Goal: Information Seeking & Learning: Compare options

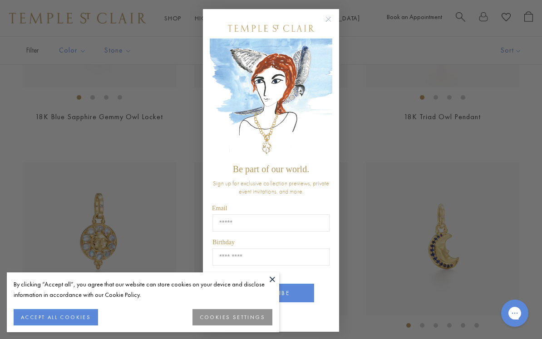
scroll to position [672, 0]
click at [334, 20] on icon "Close dialog" at bounding box center [328, 19] width 11 height 11
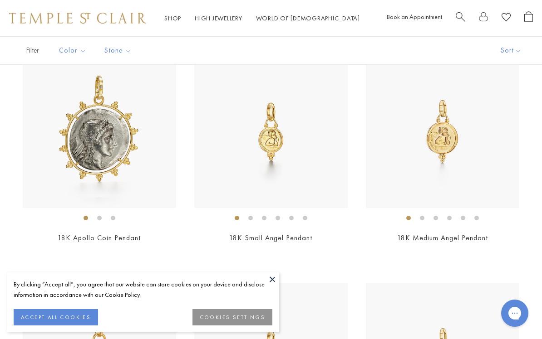
scroll to position [1007, 0]
click at [506, 111] on img at bounding box center [442, 131] width 153 height 153
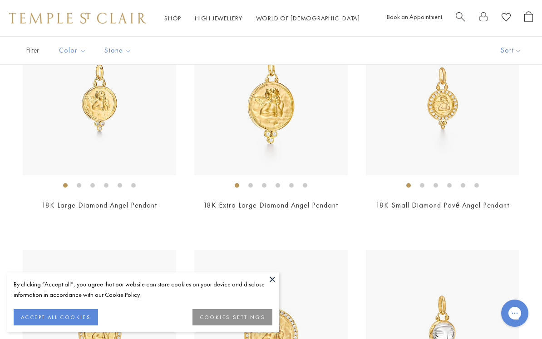
scroll to position [1497, 0]
click at [304, 124] on img at bounding box center [270, 97] width 153 height 153
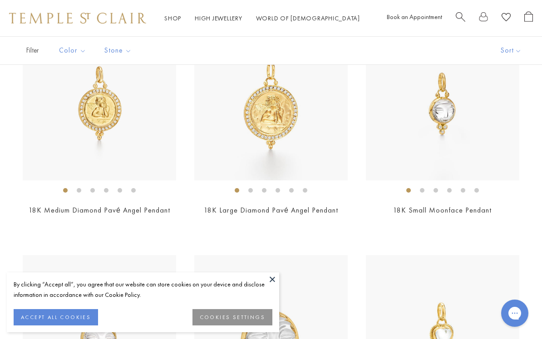
scroll to position [1719, 0]
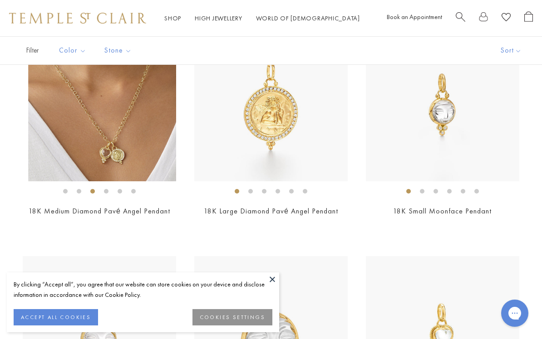
click at [47, 91] on img at bounding box center [104, 104] width 153 height 153
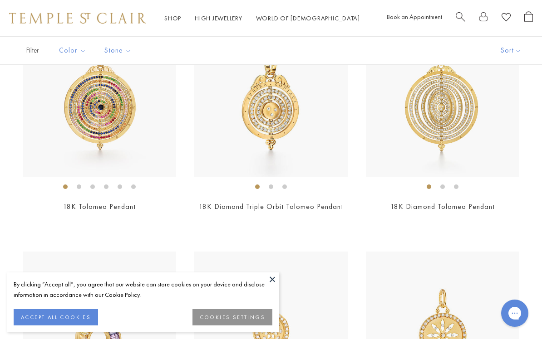
scroll to position [3785, 0]
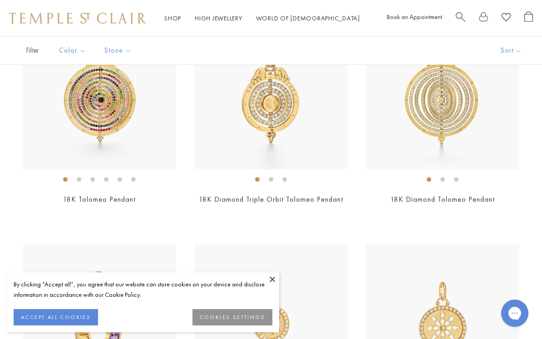
click at [481, 133] on img at bounding box center [442, 93] width 153 height 153
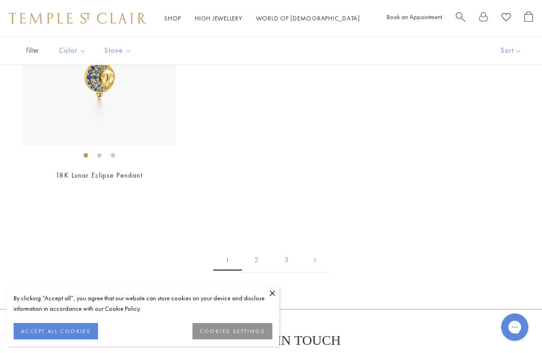
scroll to position [4951, 0]
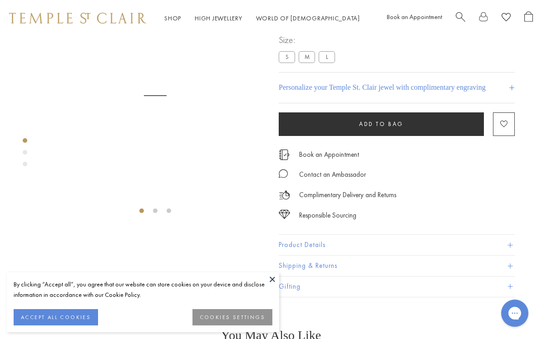
scroll to position [36, 0]
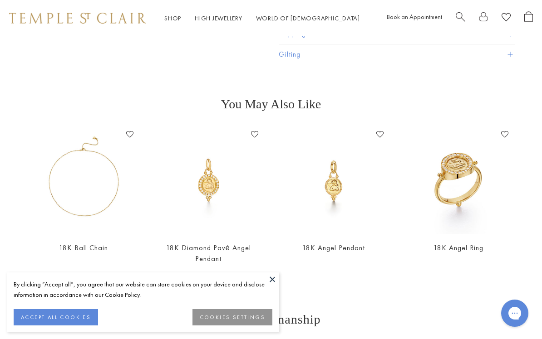
scroll to position [296, 0]
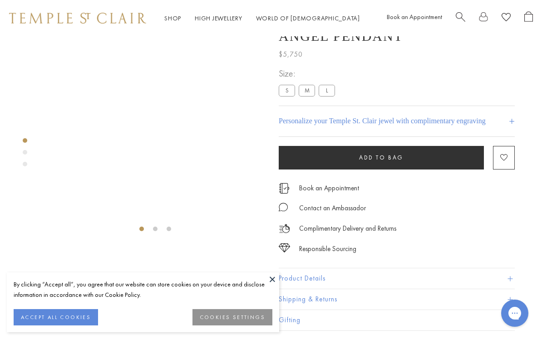
scroll to position [36, 0]
